Goal: Navigation & Orientation: Find specific page/section

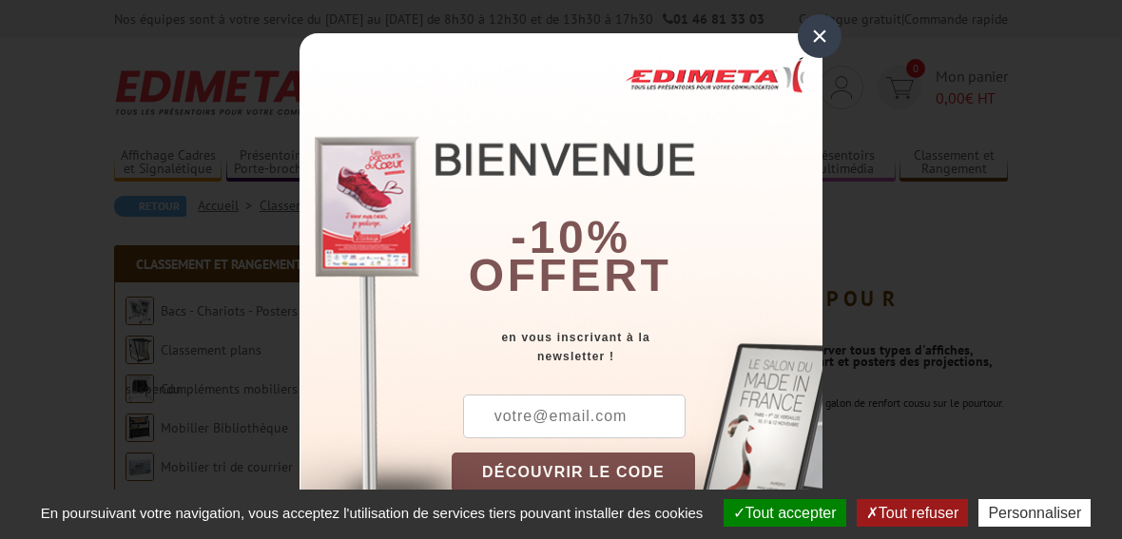
drag, startPoint x: 813, startPoint y: 43, endPoint x: 734, endPoint y: 3, distance: 88.5
click at [813, 43] on div "×" at bounding box center [820, 36] width 44 height 44
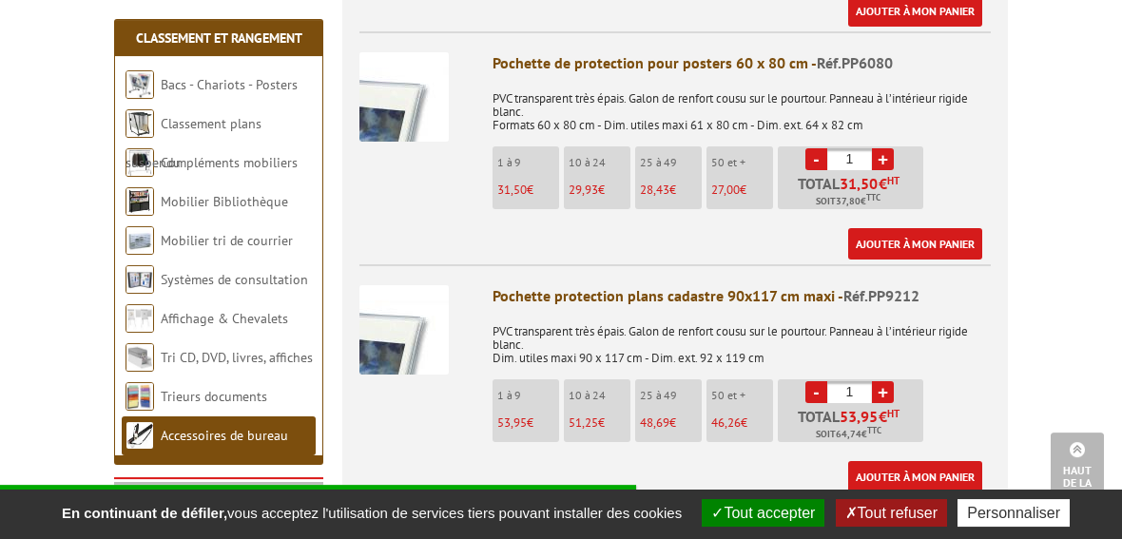
scroll to position [959, 0]
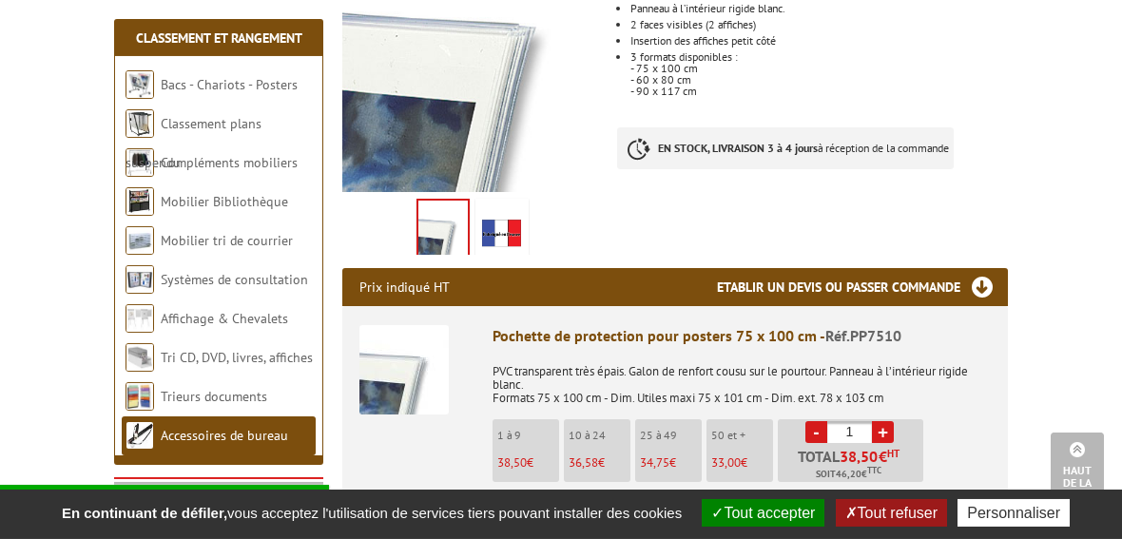
scroll to position [563, 0]
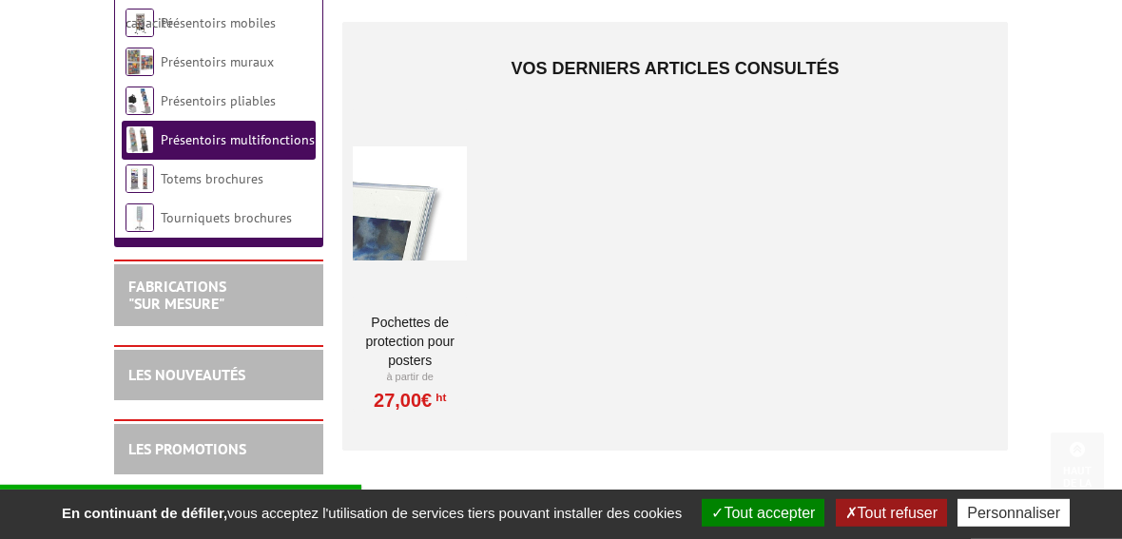
scroll to position [441, 0]
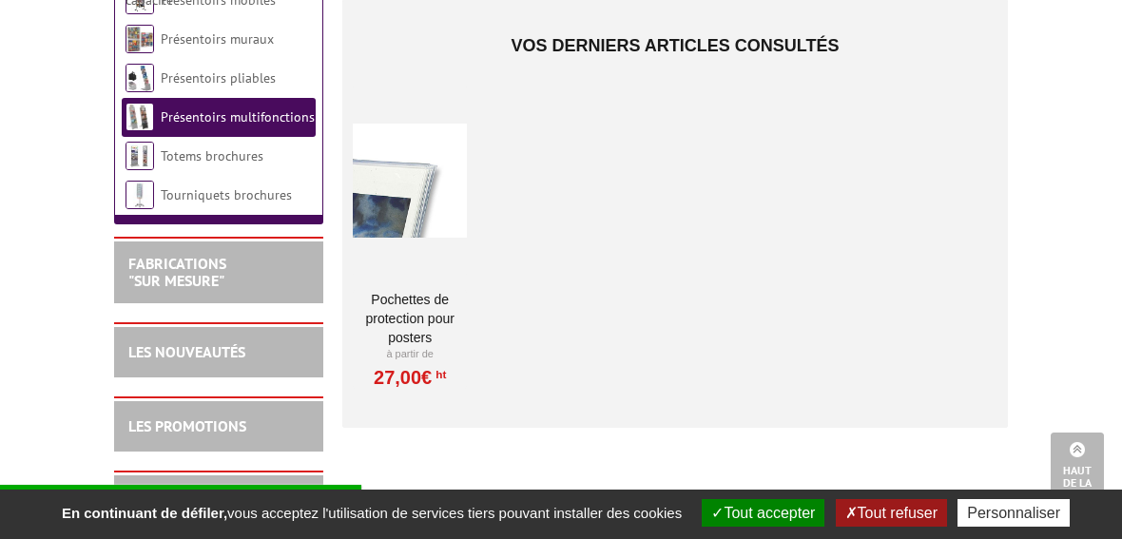
click at [408, 265] on div at bounding box center [410, 181] width 114 height 190
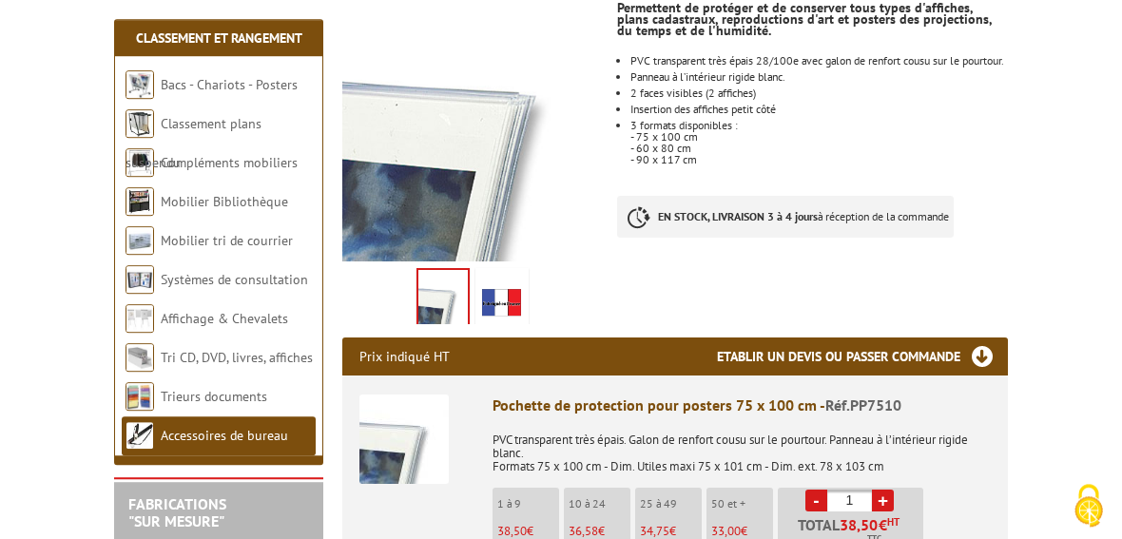
scroll to position [441, 0]
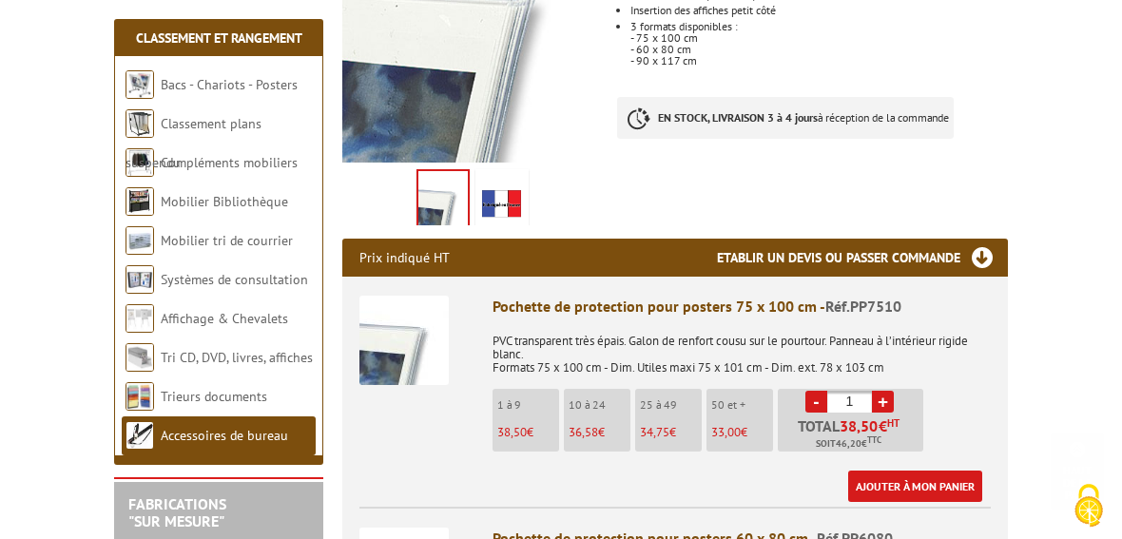
scroll to position [472, 0]
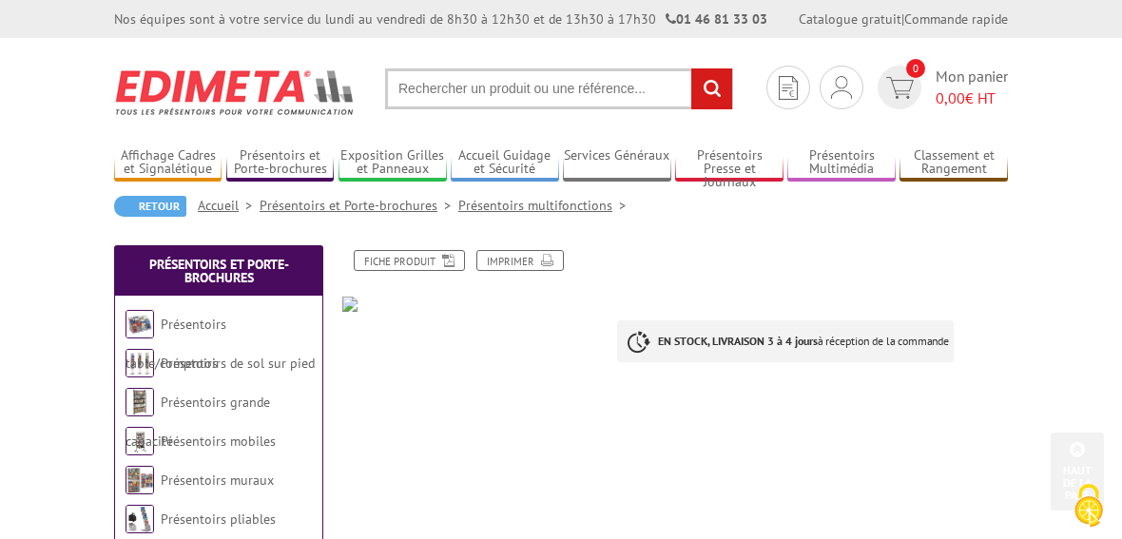
scroll to position [441, 0]
